Goal: Transaction & Acquisition: Purchase product/service

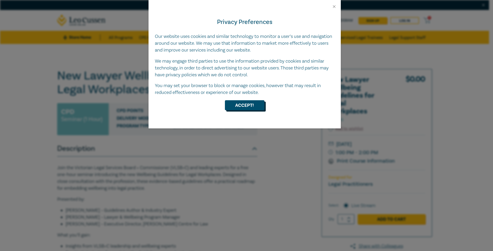
click at [245, 107] on button "Accept!" at bounding box center [244, 105] width 39 height 10
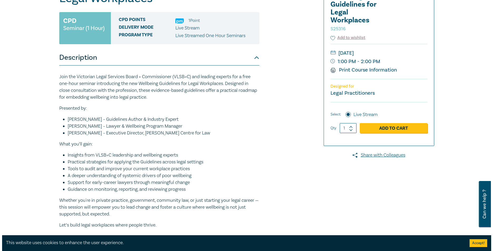
scroll to position [79, 0]
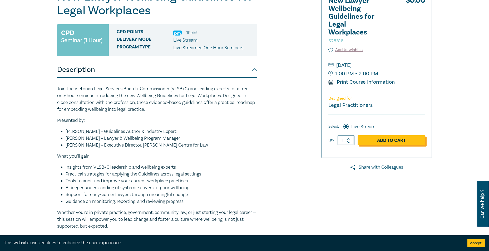
click at [379, 141] on link "Add to Cart" at bounding box center [391, 140] width 68 height 10
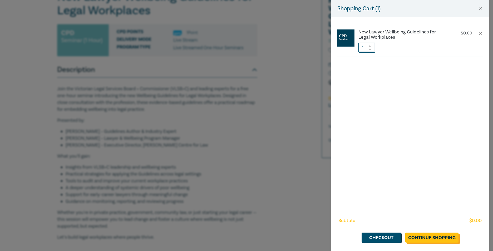
click at [433, 235] on link "Continue Shopping" at bounding box center [431, 238] width 53 height 10
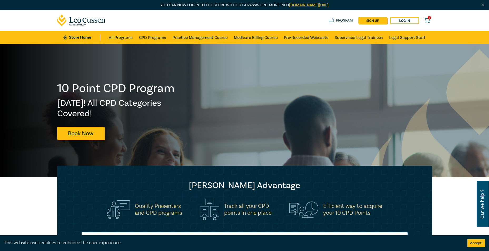
click at [430, 19] on link "1" at bounding box center [427, 20] width 9 height 7
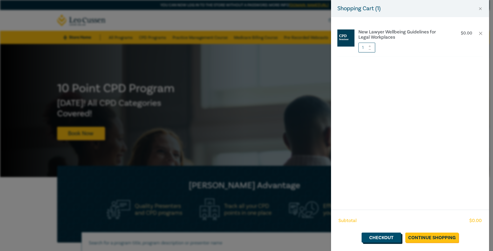
click at [387, 240] on link "Checkout" at bounding box center [380, 238] width 39 height 10
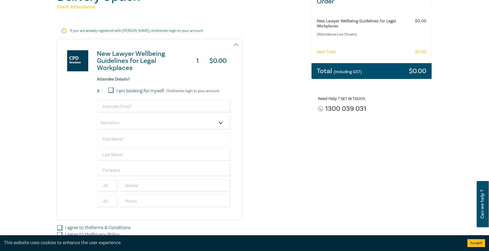
scroll to position [79, 0]
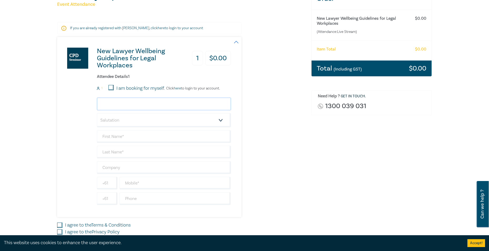
click at [119, 104] on input "email" at bounding box center [164, 104] width 134 height 13
type input "danielle.phillips@nortonrosefulbright.com"
type input "[PERSON_NAME]"
drag, startPoint x: 124, startPoint y: 167, endPoint x: 93, endPoint y: 165, distance: 30.6
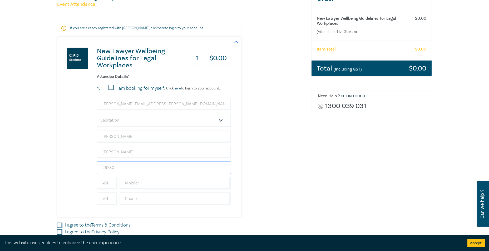
click at [93, 165] on div "New Lawyer Wellbeing Guidelines for Legal Workplaces 1 $ 0.00 Attendee Details …" at bounding box center [144, 127] width 174 height 180
type input "Norton Rose Fulbright Australia"
click at [161, 186] on input "text" at bounding box center [174, 183] width 111 height 13
type input "0418710090"
click at [271, 182] on div "New Lawyer Wellbeing Guidelines for Legal Workplaces 1 $ 0.00 Attendee Details …" at bounding box center [181, 127] width 248 height 180
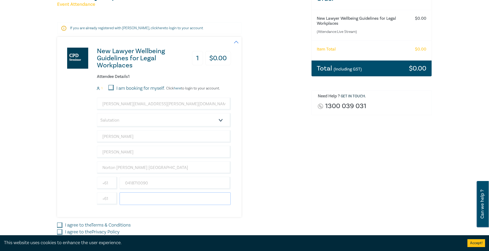
click at [145, 203] on input "text" at bounding box center [174, 198] width 111 height 13
type input "0386866827"
click at [297, 191] on div "New Lawyer Wellbeing Guidelines for Legal Workplaces 1 $ 0.00 Attendee Details …" at bounding box center [181, 127] width 248 height 180
click at [148, 169] on input "Norton Rose Fulbright Australia" at bounding box center [164, 167] width 134 height 13
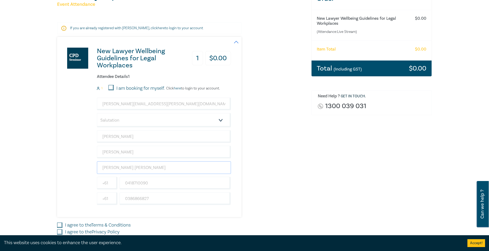
type input "Norton Rose Fulbright"
click at [307, 176] on div "Delivery Option Event Attendance If you are already registered with Leo Cussen,…" at bounding box center [181, 122] width 254 height 269
click at [219, 118] on select "Salutation Mr. Mrs. Ms. Miss Dr. Prof. Other" at bounding box center [164, 120] width 134 height 14
select select "Miss"
click at [97, 113] on select "Salutation Mr. Mrs. Ms. Miss Dr. Prof. Other" at bounding box center [164, 120] width 134 height 14
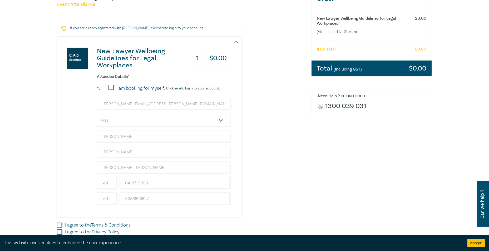
click at [274, 177] on div "New Lawyer Wellbeing Guidelines for Legal Workplaces 1 $ 0.00 Attendee Details …" at bounding box center [181, 127] width 248 height 180
click at [109, 88] on input "I am booking for myself." at bounding box center [110, 87] width 5 height 5
checkbox input "true"
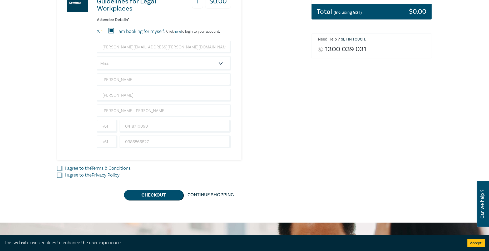
scroll to position [158, 0]
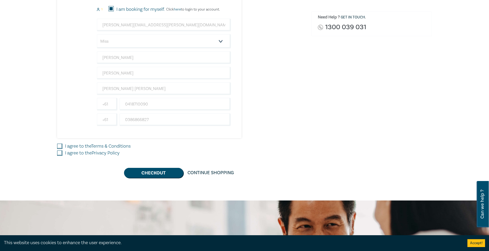
click at [60, 148] on input "I agree to the Terms & Conditions" at bounding box center [59, 146] width 5 height 5
checkbox input "true"
click at [59, 153] on input "I agree to the Privacy Policy" at bounding box center [59, 153] width 5 height 5
checkbox input "true"
click at [151, 174] on button "Checkout" at bounding box center [153, 173] width 59 height 10
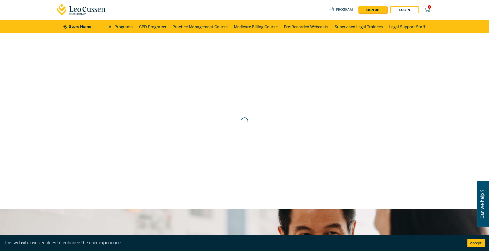
scroll to position [0, 0]
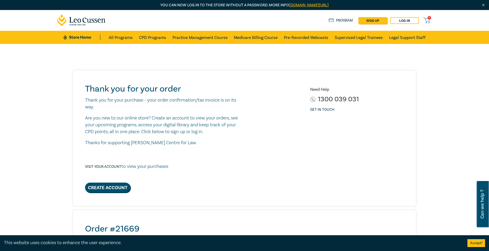
click at [301, 139] on div "Need Help 1300 039 031 Get in touch" at bounding box center [354, 138] width 109 height 109
click at [124, 40] on link "All Programs" at bounding box center [121, 37] width 24 height 13
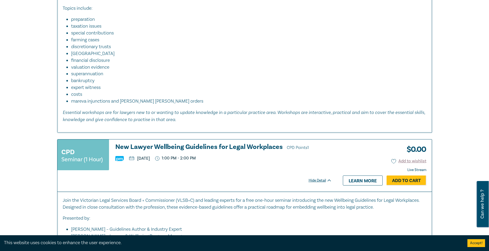
scroll to position [579, 0]
